Goal: Obtain resource: Obtain resource

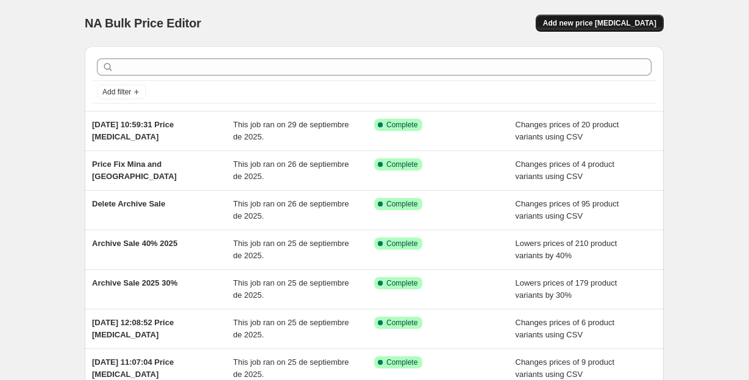
click at [568, 22] on span "Add new price [MEDICAL_DATA]" at bounding box center [599, 23] width 113 height 10
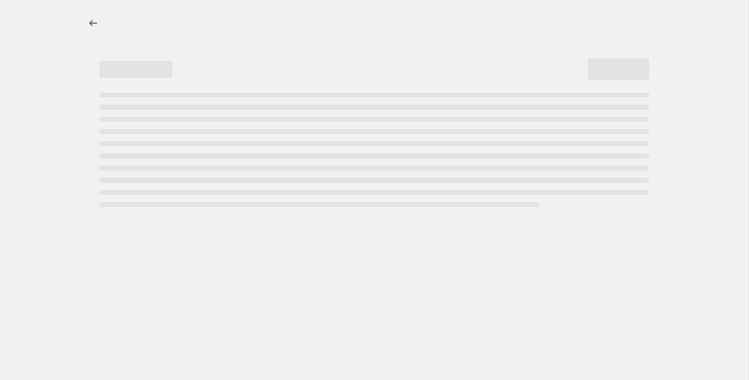
select select "percentage"
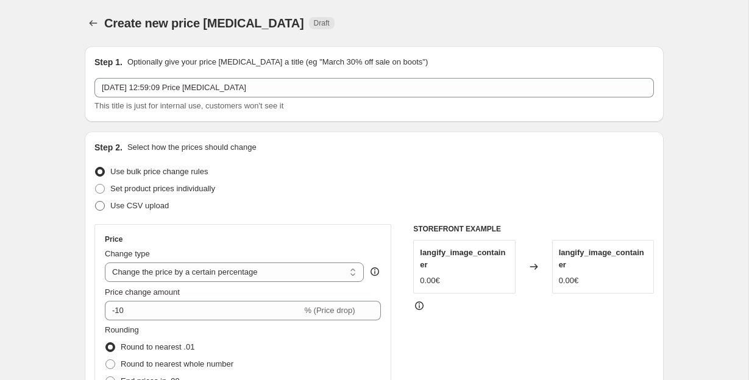
click at [96, 212] on label "Use CSV upload" at bounding box center [131, 206] width 74 height 17
click at [96, 202] on input "Use CSV upload" at bounding box center [95, 201] width 1 height 1
radio input "true"
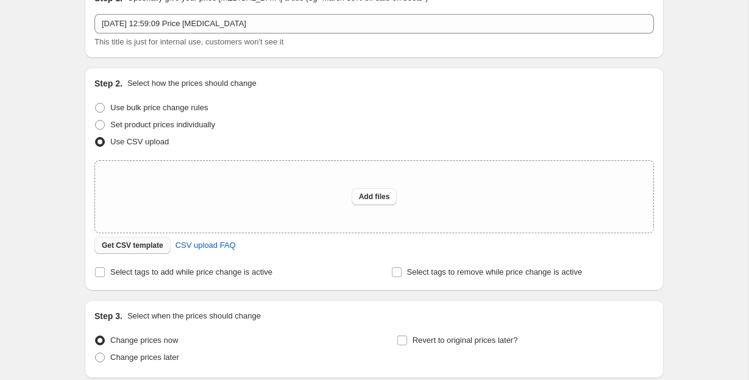
scroll to position [68, 0]
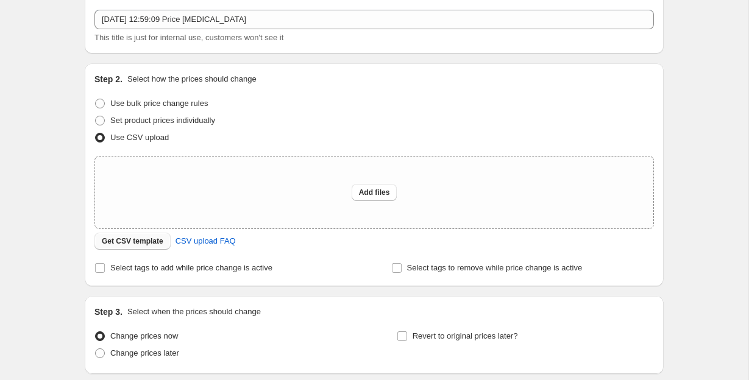
click at [123, 246] on span "Get CSV template" at bounding box center [133, 242] width 62 height 10
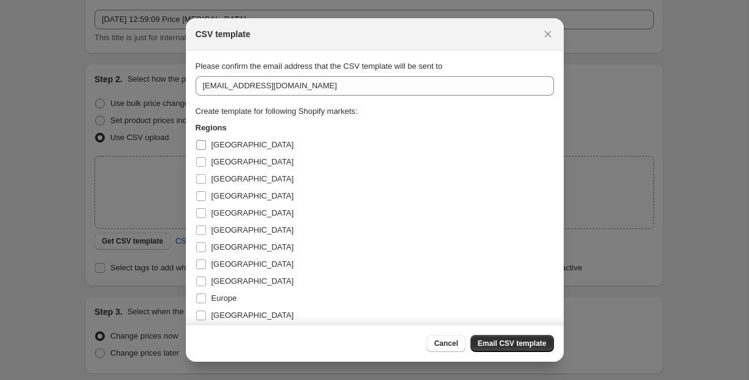
click at [199, 144] on input "[GEOGRAPHIC_DATA]" at bounding box center [201, 145] width 10 height 10
checkbox input "true"
click at [199, 166] on input "[GEOGRAPHIC_DATA]" at bounding box center [201, 162] width 10 height 10
checkbox input "true"
click at [199, 177] on input "[GEOGRAPHIC_DATA]" at bounding box center [201, 179] width 10 height 10
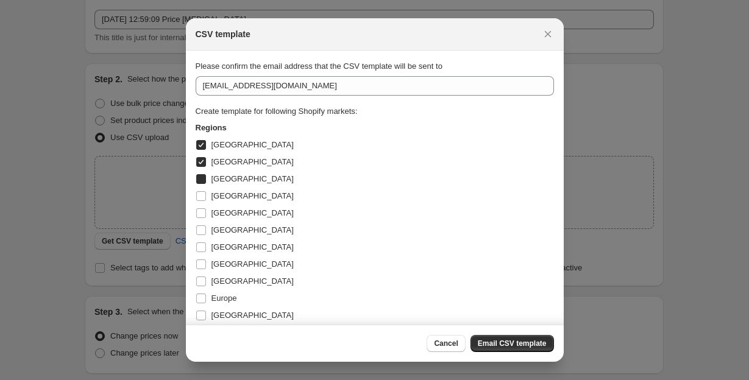
checkbox input "true"
click at [199, 197] on input "[GEOGRAPHIC_DATA]" at bounding box center [201, 196] width 10 height 10
checkbox input "true"
click at [199, 211] on input "[GEOGRAPHIC_DATA]" at bounding box center [201, 213] width 10 height 10
checkbox input "true"
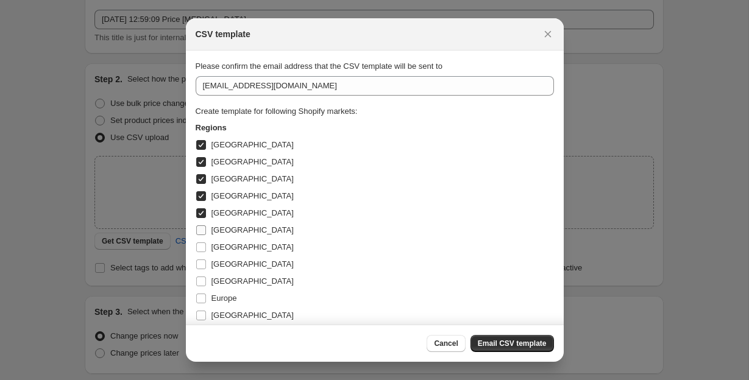
click at [198, 230] on input "[GEOGRAPHIC_DATA]" at bounding box center [201, 231] width 10 height 10
checkbox input "true"
click at [198, 246] on input "[GEOGRAPHIC_DATA]" at bounding box center [201, 248] width 10 height 10
checkbox input "true"
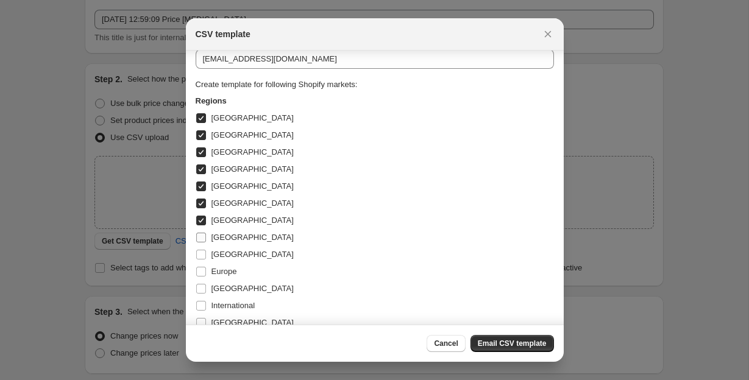
click at [198, 239] on input "[GEOGRAPHIC_DATA]" at bounding box center [201, 238] width 10 height 10
checkbox input "true"
click at [198, 251] on input "[GEOGRAPHIC_DATA]" at bounding box center [201, 255] width 10 height 10
checkbox input "true"
click at [198, 268] on input "Europe" at bounding box center [201, 272] width 10 height 10
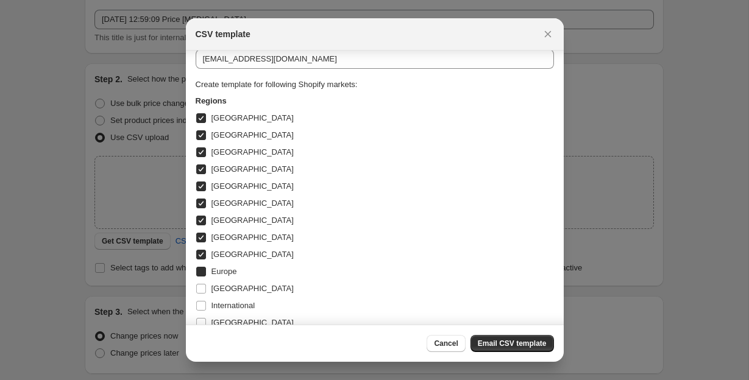
checkbox input "true"
click at [198, 282] on label "[GEOGRAPHIC_DATA]" at bounding box center [245, 288] width 98 height 17
click at [198, 284] on input "[GEOGRAPHIC_DATA]" at bounding box center [201, 289] width 10 height 10
checkbox input "true"
click at [202, 308] on input "International" at bounding box center [201, 306] width 10 height 10
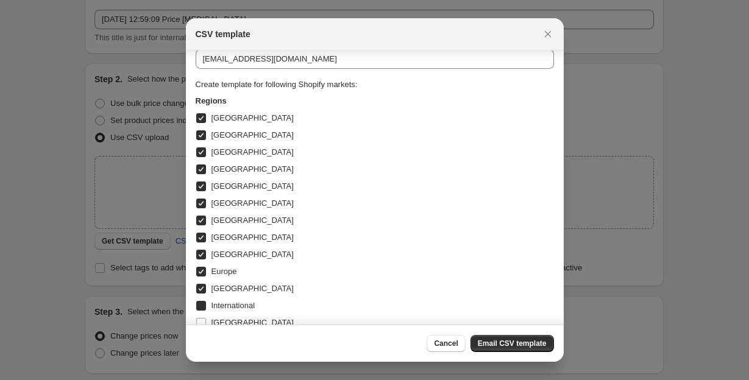
checkbox input "true"
click at [201, 318] on input "[GEOGRAPHIC_DATA]" at bounding box center [201, 323] width 10 height 10
checkbox input "true"
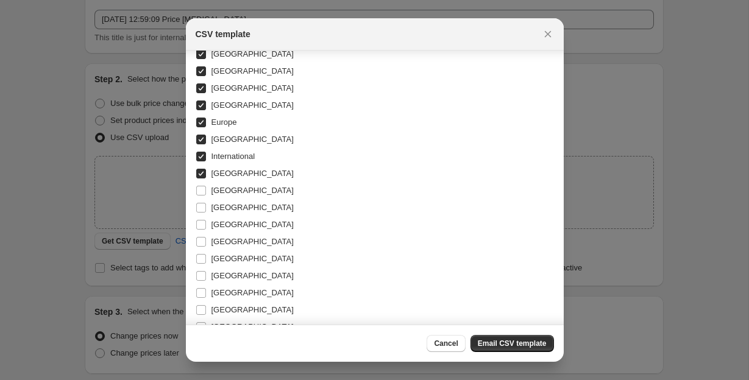
scroll to position [177, 0]
click at [200, 189] on input "[GEOGRAPHIC_DATA]" at bounding box center [201, 190] width 10 height 10
checkbox input "true"
click at [200, 204] on input "[GEOGRAPHIC_DATA]" at bounding box center [201, 207] width 10 height 10
checkbox input "true"
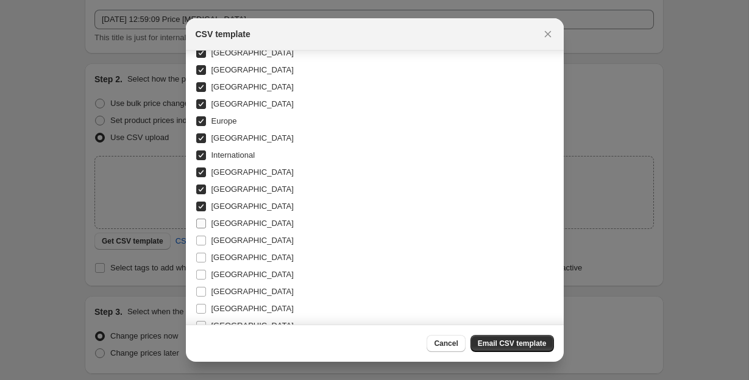
click at [200, 224] on input "[GEOGRAPHIC_DATA]" at bounding box center [201, 224] width 10 height 10
checkbox input "true"
click at [200, 245] on input "[GEOGRAPHIC_DATA]" at bounding box center [201, 241] width 10 height 10
checkbox input "true"
click at [200, 257] on input "[GEOGRAPHIC_DATA]" at bounding box center [201, 258] width 10 height 10
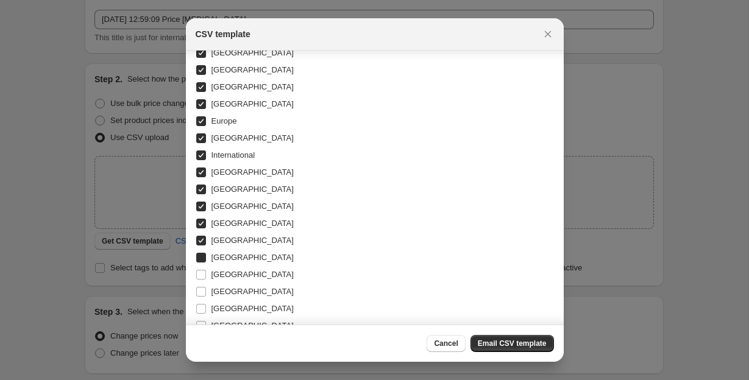
checkbox input "true"
click at [198, 277] on input "[GEOGRAPHIC_DATA]" at bounding box center [201, 275] width 10 height 10
checkbox input "true"
click at [202, 290] on input "[GEOGRAPHIC_DATA]" at bounding box center [201, 292] width 10 height 10
checkbox input "true"
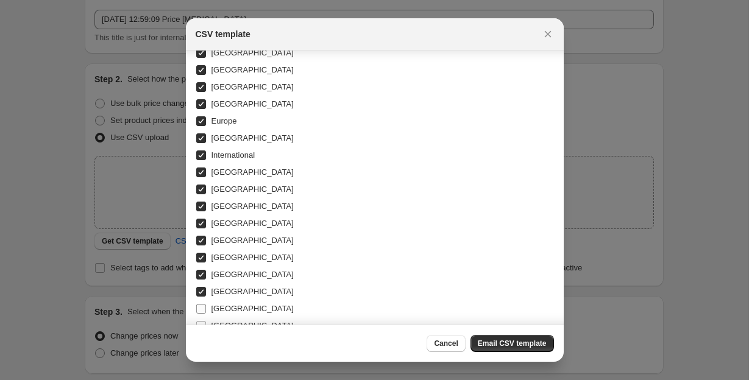
click at [201, 302] on label "[GEOGRAPHIC_DATA]" at bounding box center [245, 309] width 98 height 17
click at [201, 304] on input "[GEOGRAPHIC_DATA]" at bounding box center [201, 309] width 10 height 10
checkbox input "true"
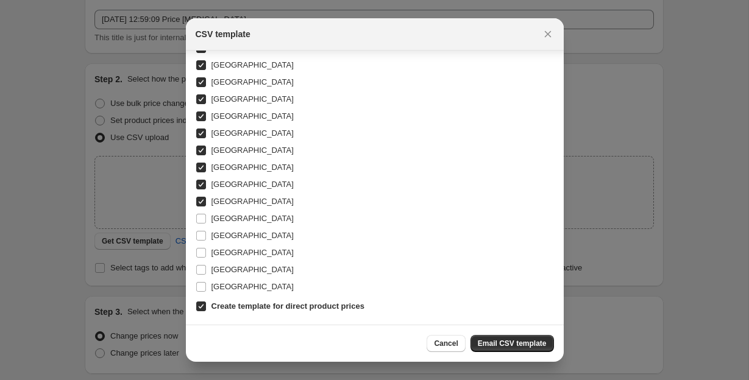
scroll to position [285, 0]
click at [203, 214] on input "[GEOGRAPHIC_DATA]" at bounding box center [201, 219] width 10 height 10
checkbox input "true"
click at [203, 232] on input "[GEOGRAPHIC_DATA]" at bounding box center [201, 236] width 10 height 10
checkbox input "true"
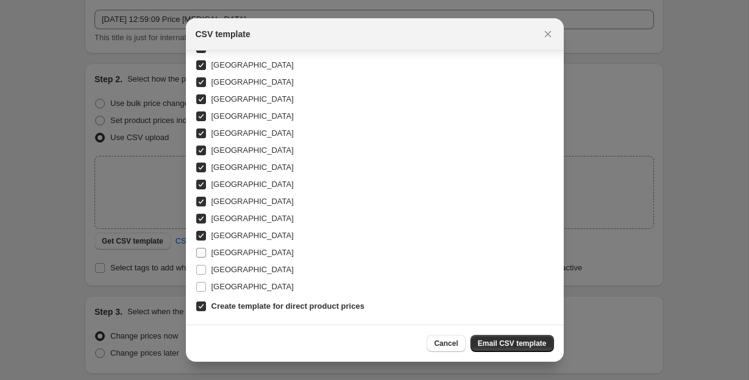
click at [203, 257] on input "[GEOGRAPHIC_DATA]" at bounding box center [201, 253] width 10 height 10
checkbox input "true"
click at [203, 265] on input "[GEOGRAPHIC_DATA]" at bounding box center [201, 270] width 10 height 10
checkbox input "true"
click at [202, 287] on input "[GEOGRAPHIC_DATA]" at bounding box center [201, 287] width 10 height 10
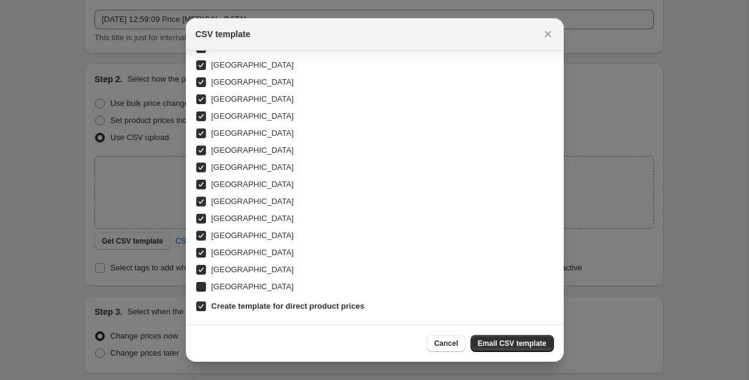
checkbox input "true"
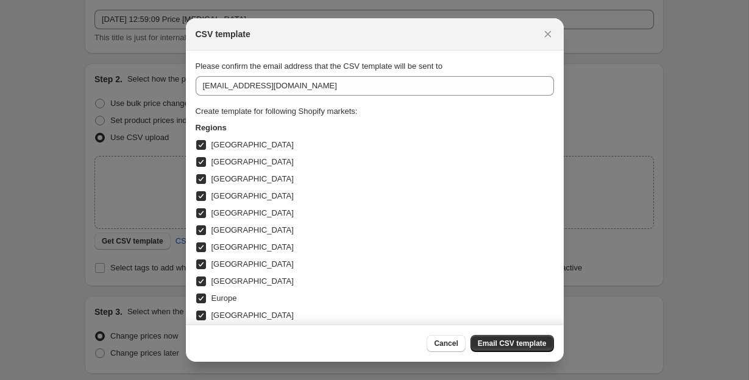
scroll to position [0, 0]
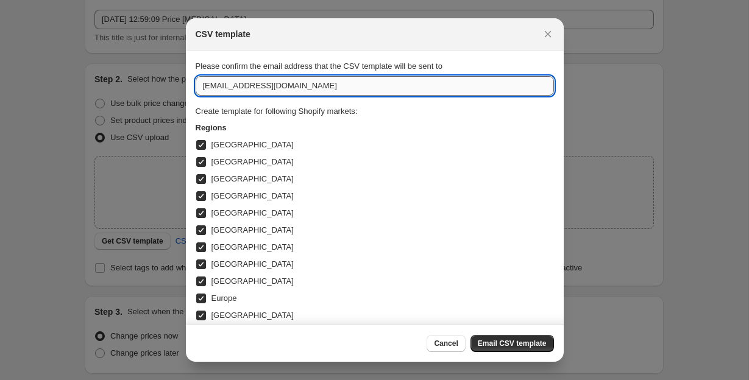
click at [213, 87] on input "[EMAIL_ADDRESS][DOMAIN_NAME]" at bounding box center [375, 86] width 358 height 20
type input "[PERSON_NAME][EMAIL_ADDRESS][PERSON_NAME][DOMAIN_NAME]"
click at [504, 340] on span "Email CSV template" at bounding box center [512, 344] width 69 height 10
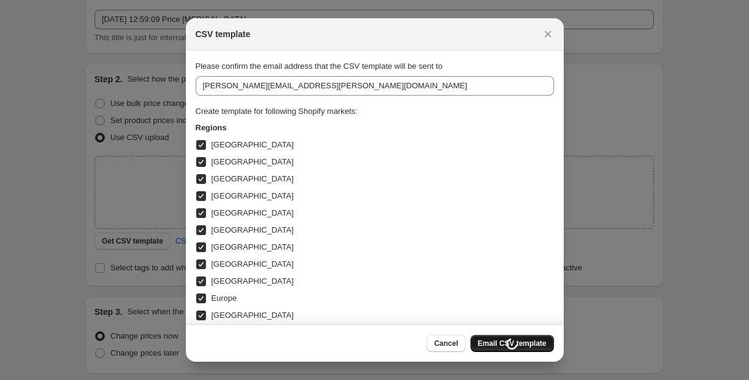
scroll to position [68, 0]
